Goal: Information Seeking & Learning: Learn about a topic

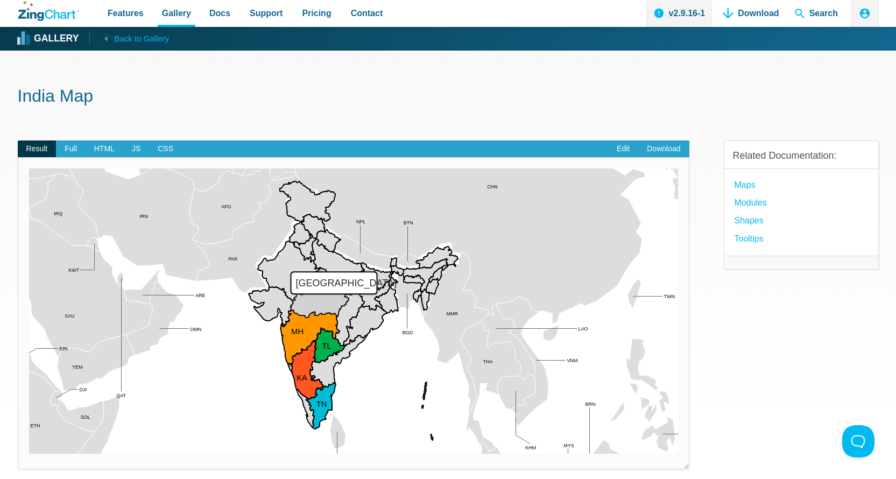
click at [29, 454] on area "Madhya Pradesh" at bounding box center [29, 454] width 0 height 0
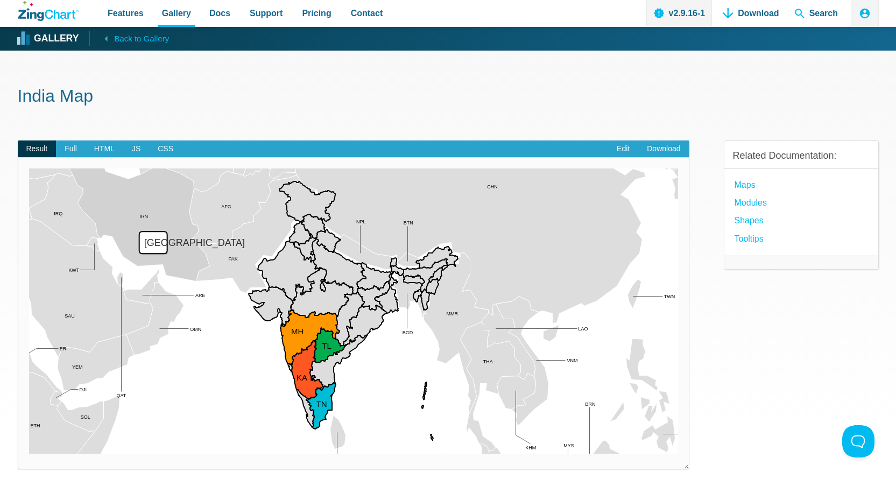
click at [29, 454] on area "Iran" at bounding box center [29, 454] width 0 height 0
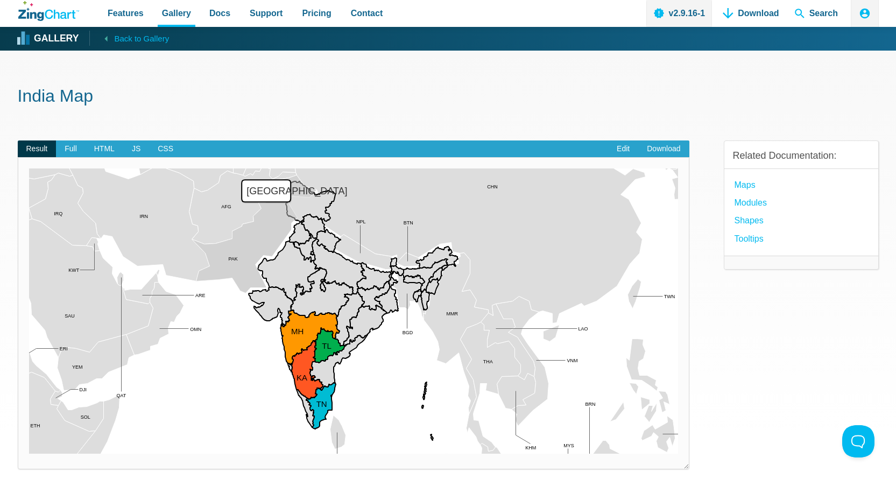
click at [29, 454] on area "Pakistan" at bounding box center [29, 454] width 0 height 0
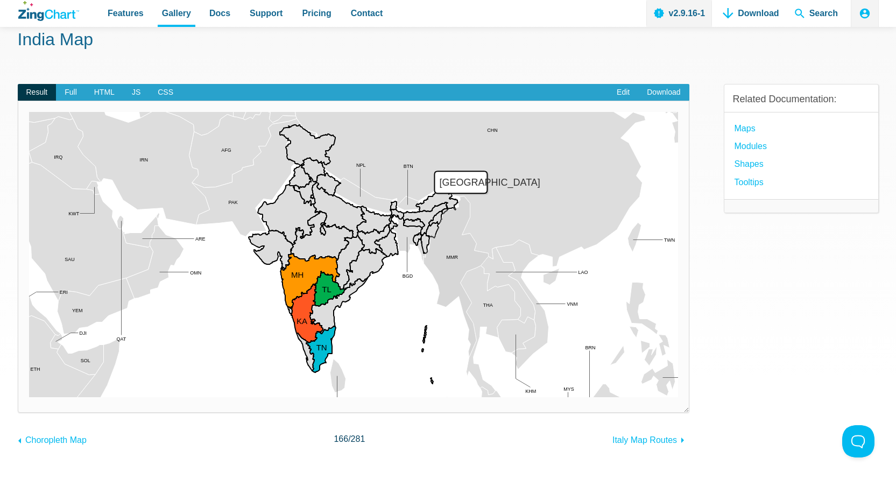
scroll to position [58, 0]
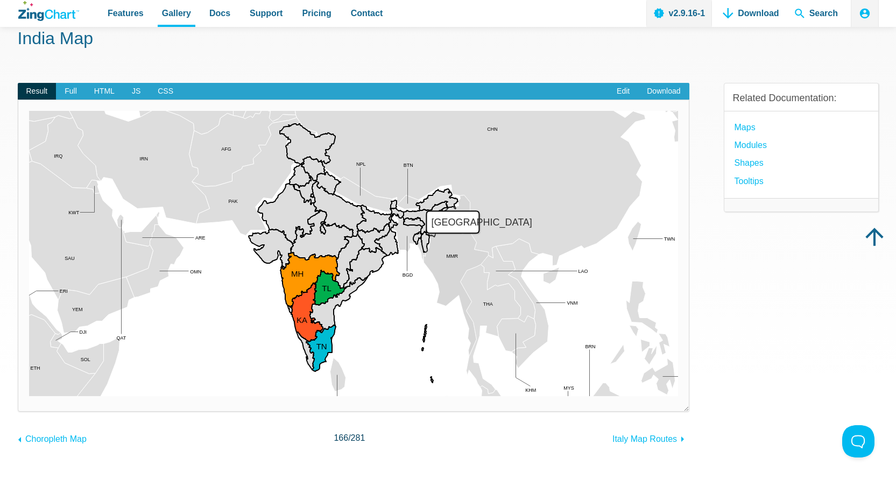
click at [29, 396] on area "Myanmar" at bounding box center [29, 396] width 0 height 0
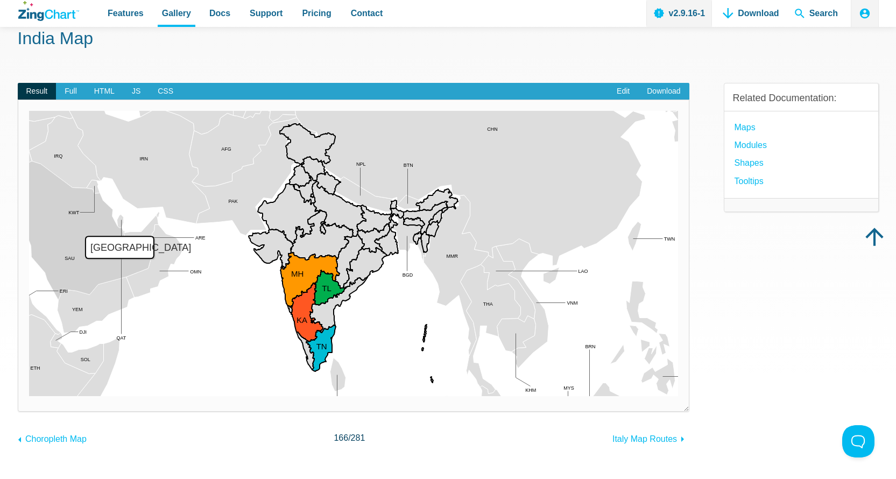
click at [29, 396] on area "Saudi Arabia" at bounding box center [29, 396] width 0 height 0
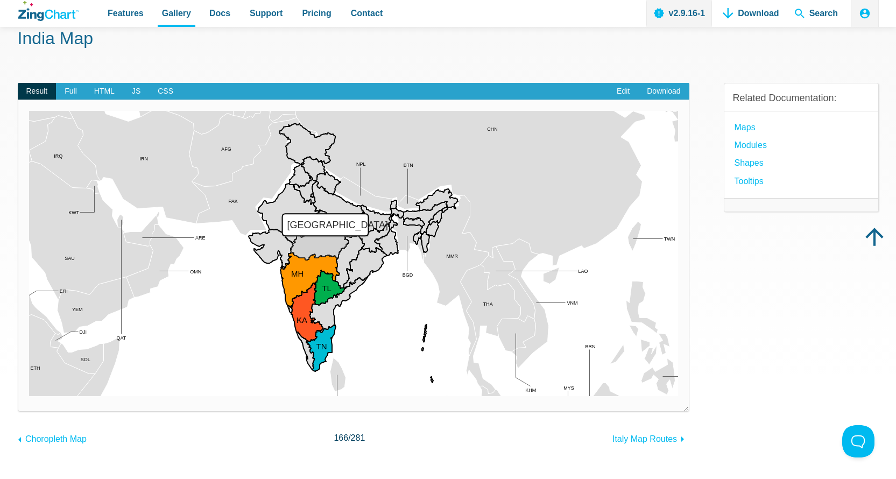
click at [29, 396] on area "Madhya Pradesh" at bounding box center [29, 396] width 0 height 0
click at [72, 90] on span "Full" at bounding box center [71, 91] width 30 height 17
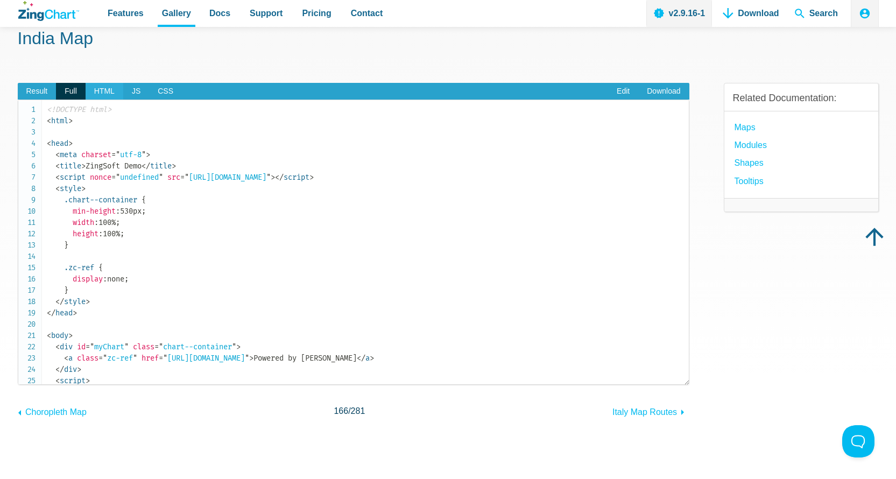
click at [111, 90] on span "HTML" at bounding box center [105, 91] width 38 height 17
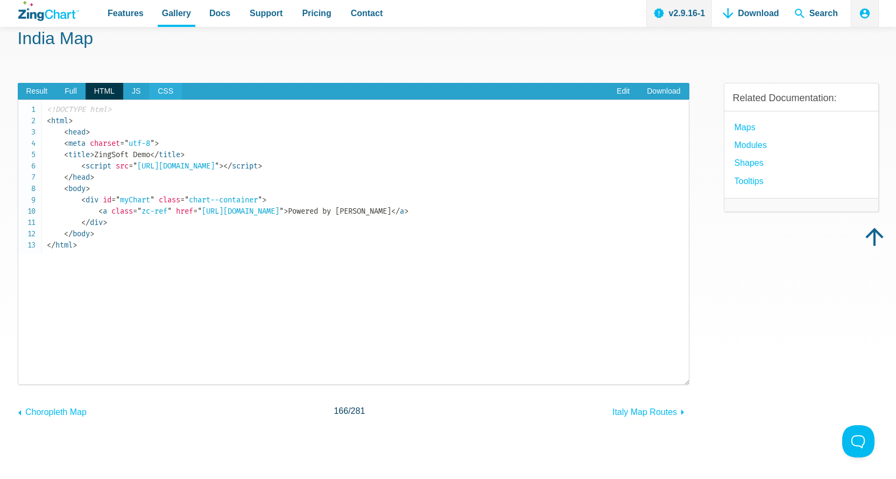
click at [149, 87] on span "CSS" at bounding box center [165, 91] width 33 height 17
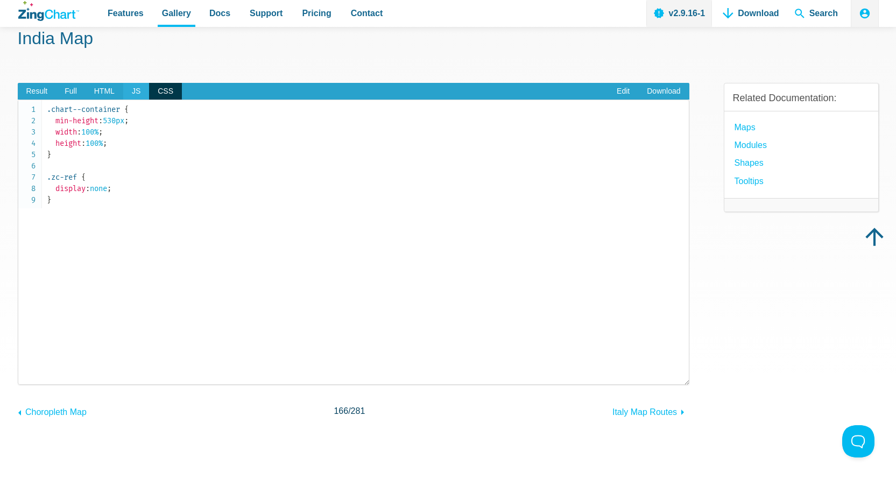
click at [128, 88] on span "JS" at bounding box center [136, 91] width 26 height 17
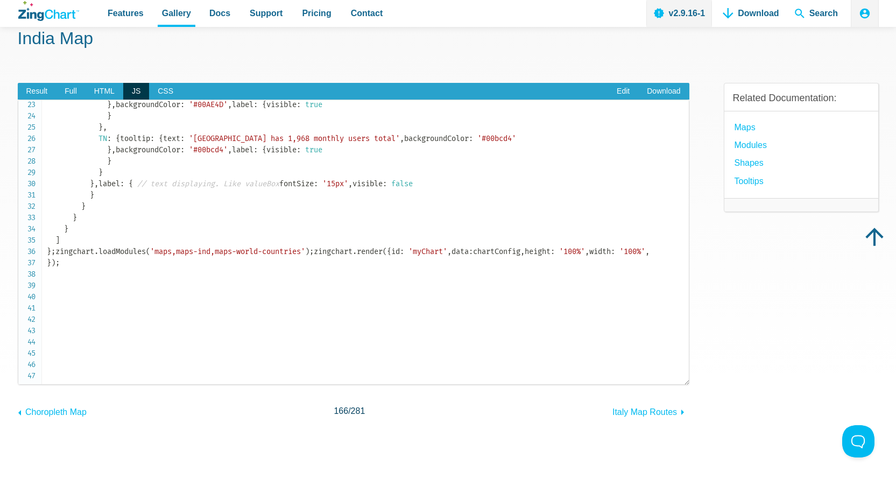
scroll to position [358, 0]
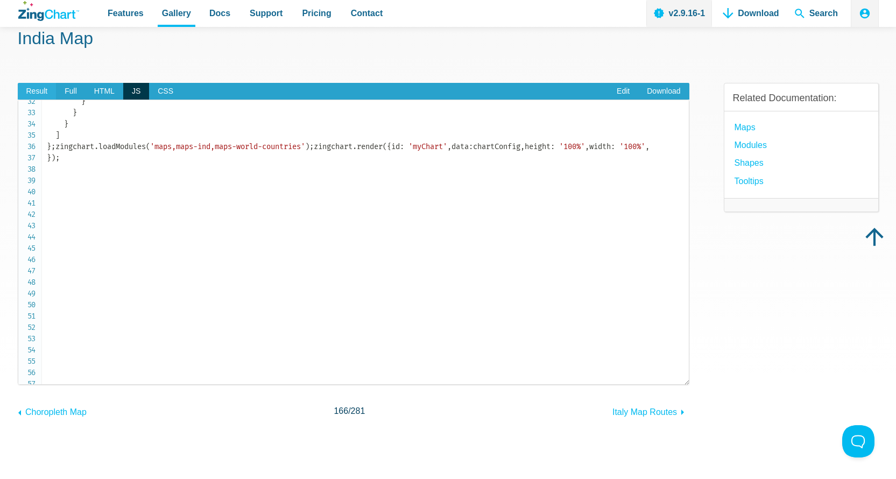
click at [33, 90] on span "Result" at bounding box center [37, 91] width 39 height 17
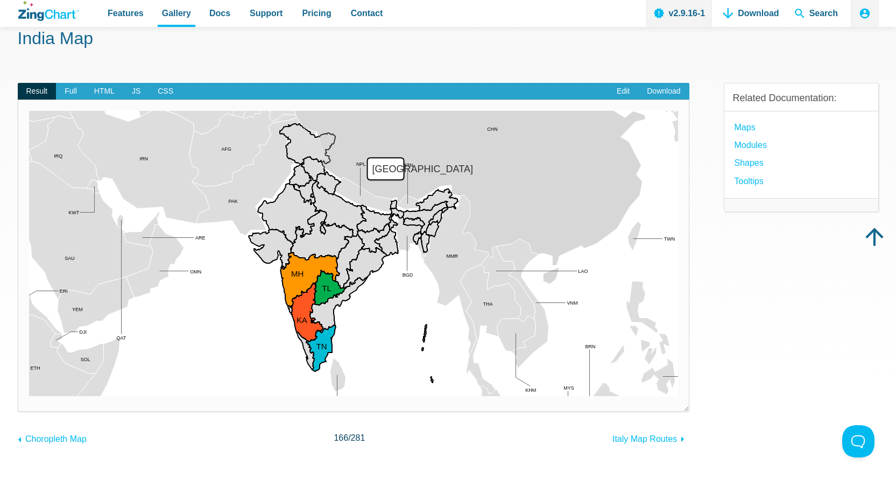
drag, startPoint x: 522, startPoint y: 208, endPoint x: 288, endPoint y: 198, distance: 234.4
click at [29, 396] on map "App Content" at bounding box center [29, 396] width 0 height 0
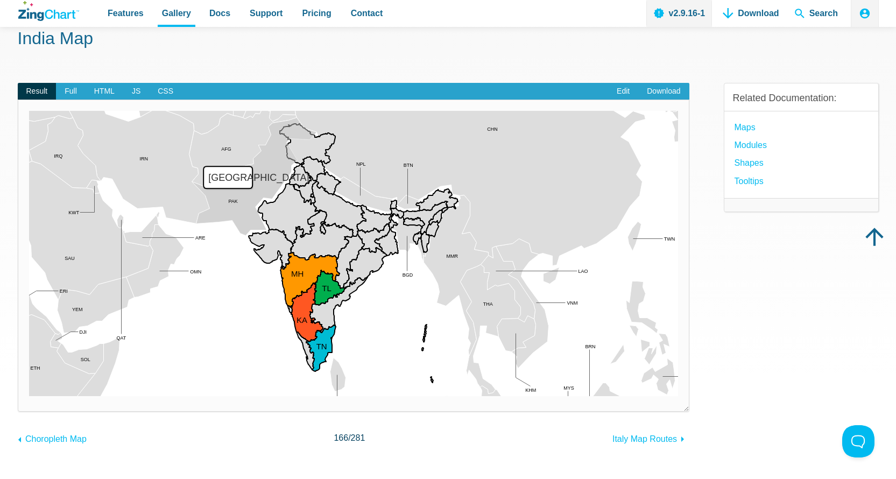
click at [29, 396] on area "Pakistan" at bounding box center [29, 396] width 0 height 0
drag, startPoint x: 295, startPoint y: 244, endPoint x: 509, endPoint y: 246, distance: 213.1
click at [29, 396] on map "App Content" at bounding box center [29, 396] width 0 height 0
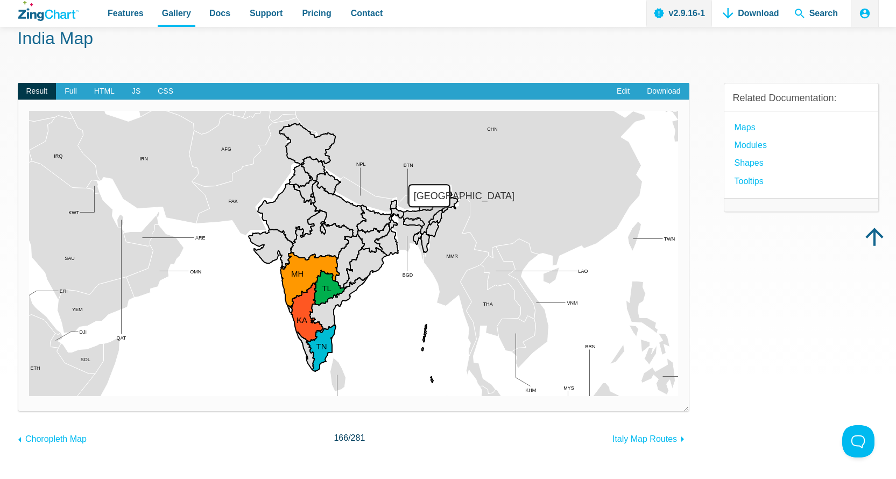
drag, startPoint x: 555, startPoint y: 247, endPoint x: 282, endPoint y: 207, distance: 276.4
click at [29, 396] on map "App Content" at bounding box center [29, 396] width 0 height 0
click at [29, 396] on area "Pakistan" at bounding box center [29, 396] width 0 height 0
click at [29, 396] on area "Iran" at bounding box center [29, 396] width 0 height 0
click at [293, 174] on img "App Content" at bounding box center [353, 253] width 649 height 285
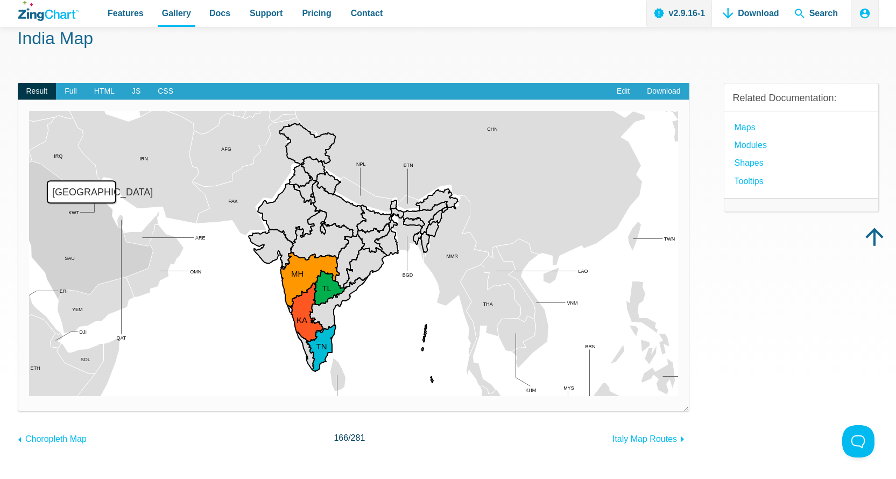
click at [29, 396] on area "Saudi Arabia" at bounding box center [29, 396] width 0 height 0
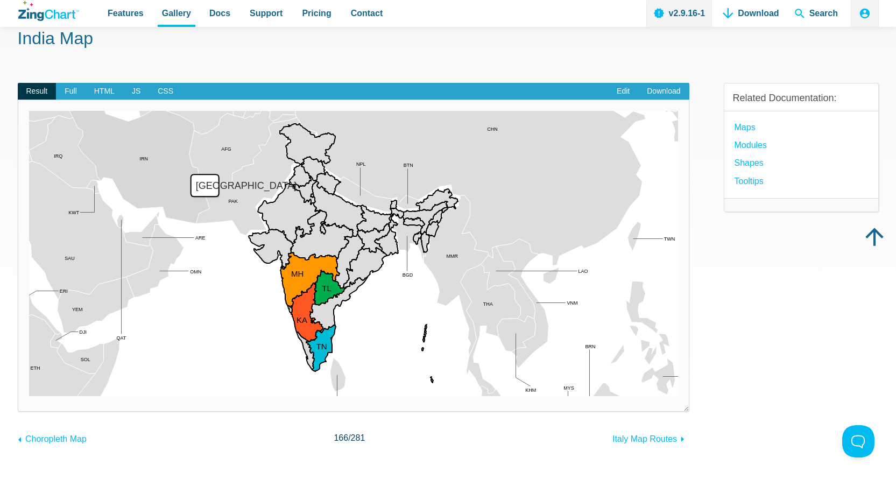
drag, startPoint x: 192, startPoint y: 209, endPoint x: 245, endPoint y: 206, distance: 53.4
click at [245, 206] on div "NPL SOL OMN SAU BGD MMR BTN BRN VNM KHM CHN QAT TWN DJI AFG ERI MYS ETH PAK IRN…" at bounding box center [353, 253] width 649 height 285
click at [29, 396] on area "Pakistan" at bounding box center [29, 396] width 0 height 0
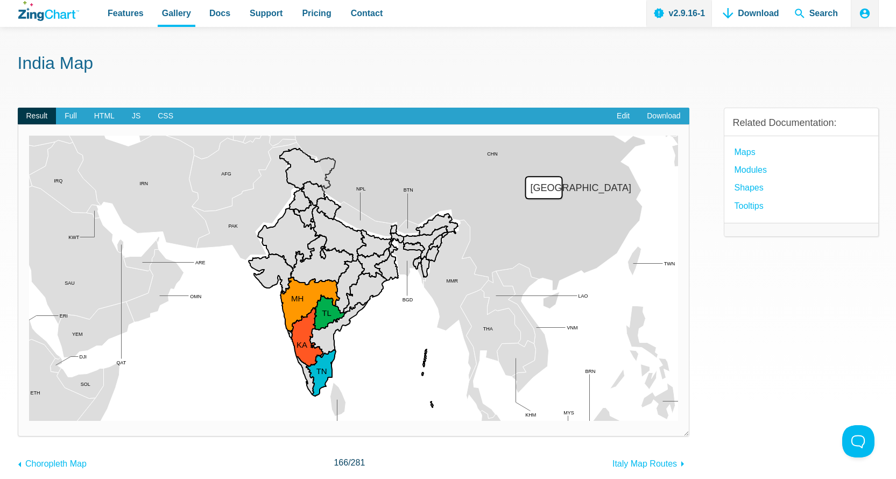
scroll to position [33, 0]
click at [29, 421] on area "China" at bounding box center [29, 421] width 0 height 0
click at [29, 421] on area "Uttar Pradesh" at bounding box center [29, 421] width 0 height 0
